Goal: Task Accomplishment & Management: Complete application form

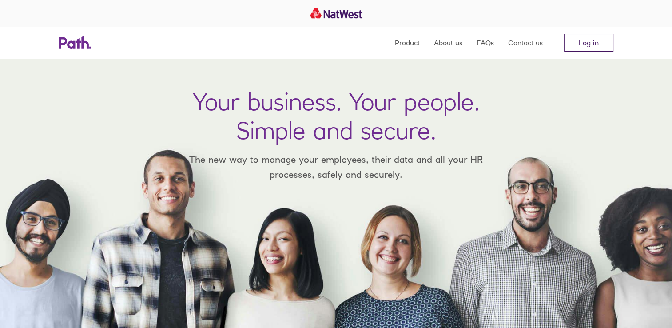
click at [588, 40] on link "Log in" at bounding box center [588, 43] width 49 height 18
click at [576, 38] on link "Log in" at bounding box center [588, 43] width 49 height 18
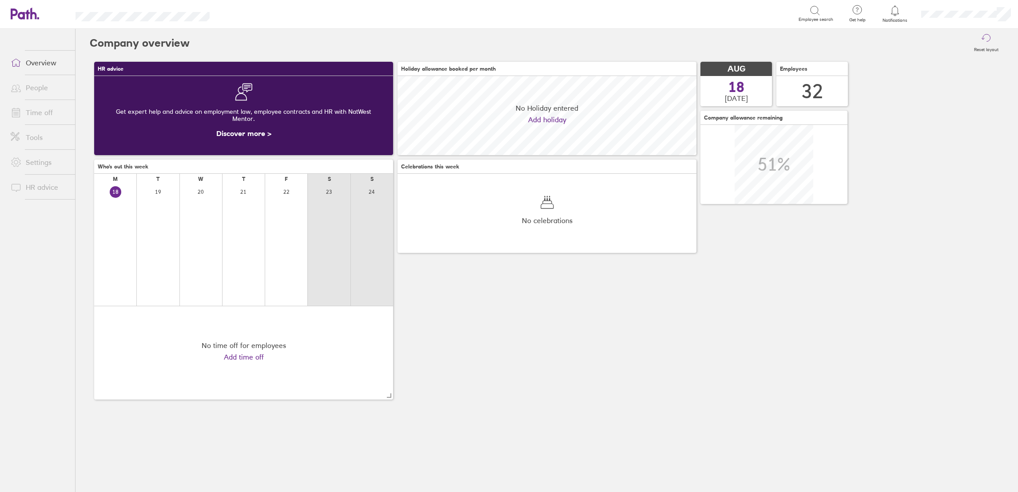
scroll to position [79, 299]
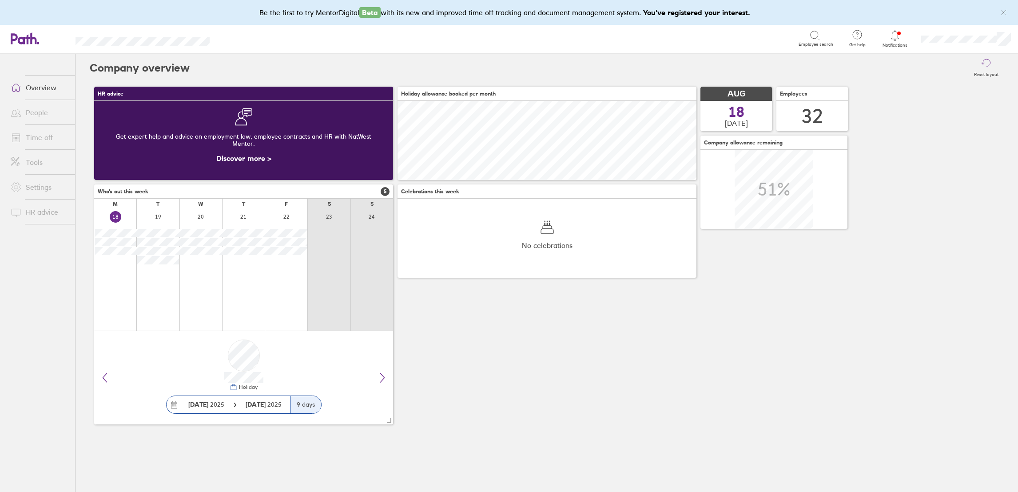
click at [40, 134] on link "Time off" at bounding box center [40, 137] width 72 height 18
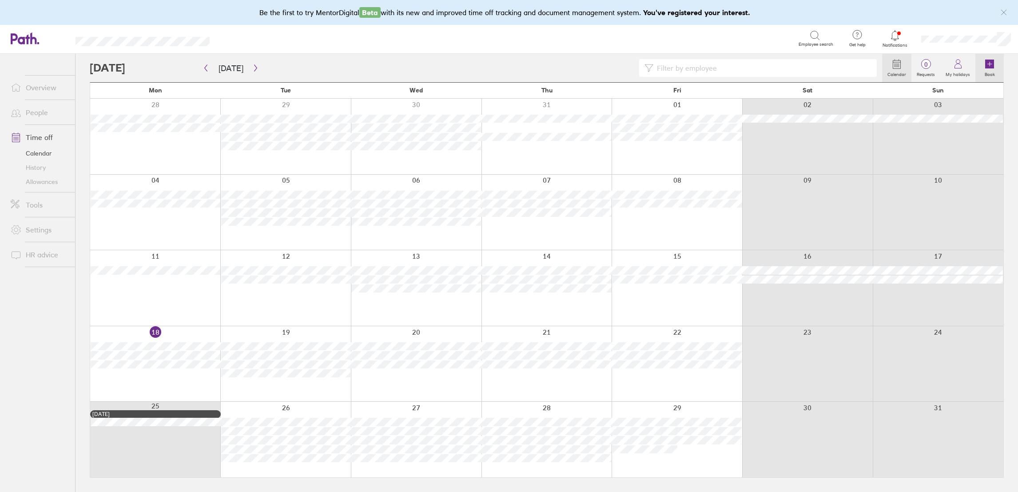
click at [983, 62] on link "Book" at bounding box center [989, 68] width 28 height 28
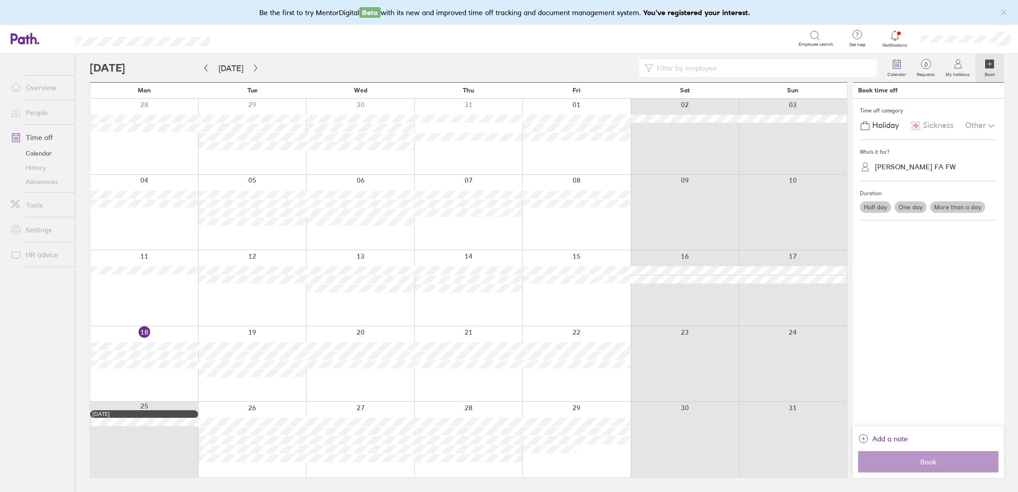
click at [937, 130] on span "Sickness" at bounding box center [938, 125] width 31 height 9
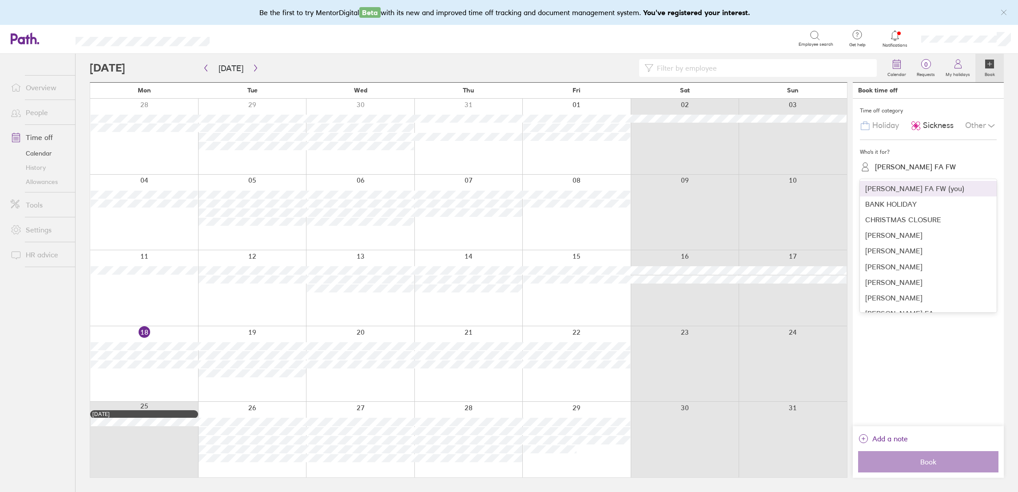
click at [928, 168] on div "[PERSON_NAME] FA FW" at bounding box center [915, 167] width 81 height 8
type input "k"
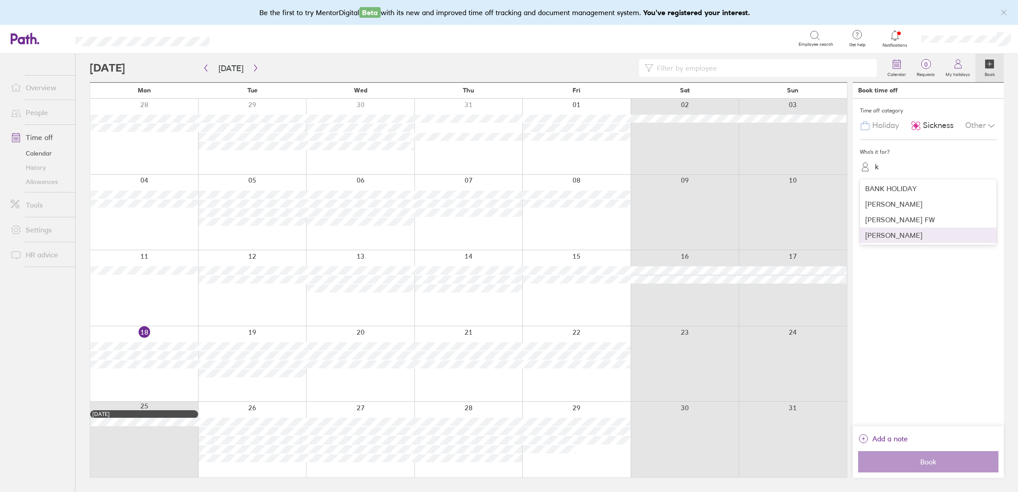
click at [956, 240] on div "[PERSON_NAME]" at bounding box center [928, 235] width 137 height 16
click at [914, 209] on label "One day" at bounding box center [910, 207] width 32 height 12
click at [0, 0] on input "One day" at bounding box center [0, 0] width 0 height 0
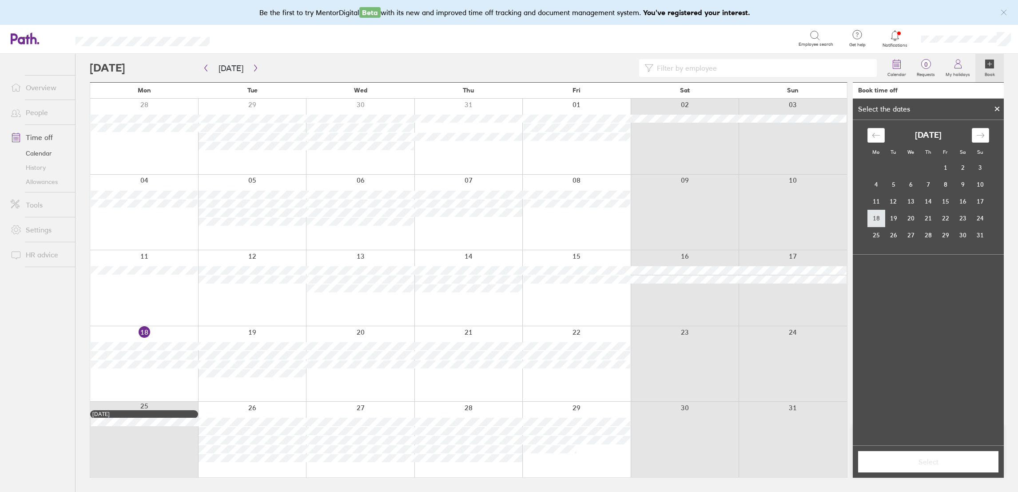
click at [869, 215] on td "18" at bounding box center [875, 218] width 17 height 17
click at [951, 465] on span "Select" at bounding box center [928, 461] width 128 height 8
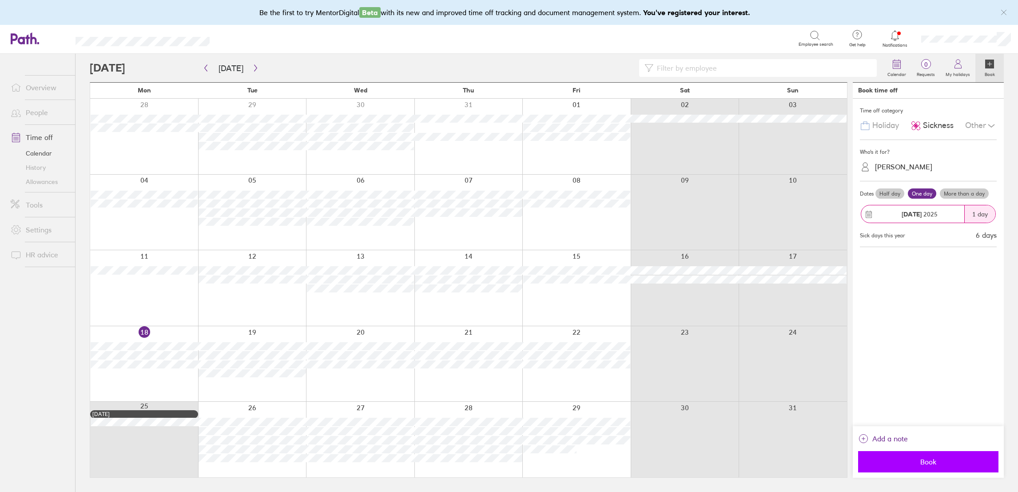
click at [928, 465] on span "Book" at bounding box center [928, 461] width 128 height 8
